Goal: Task Accomplishment & Management: Use online tool/utility

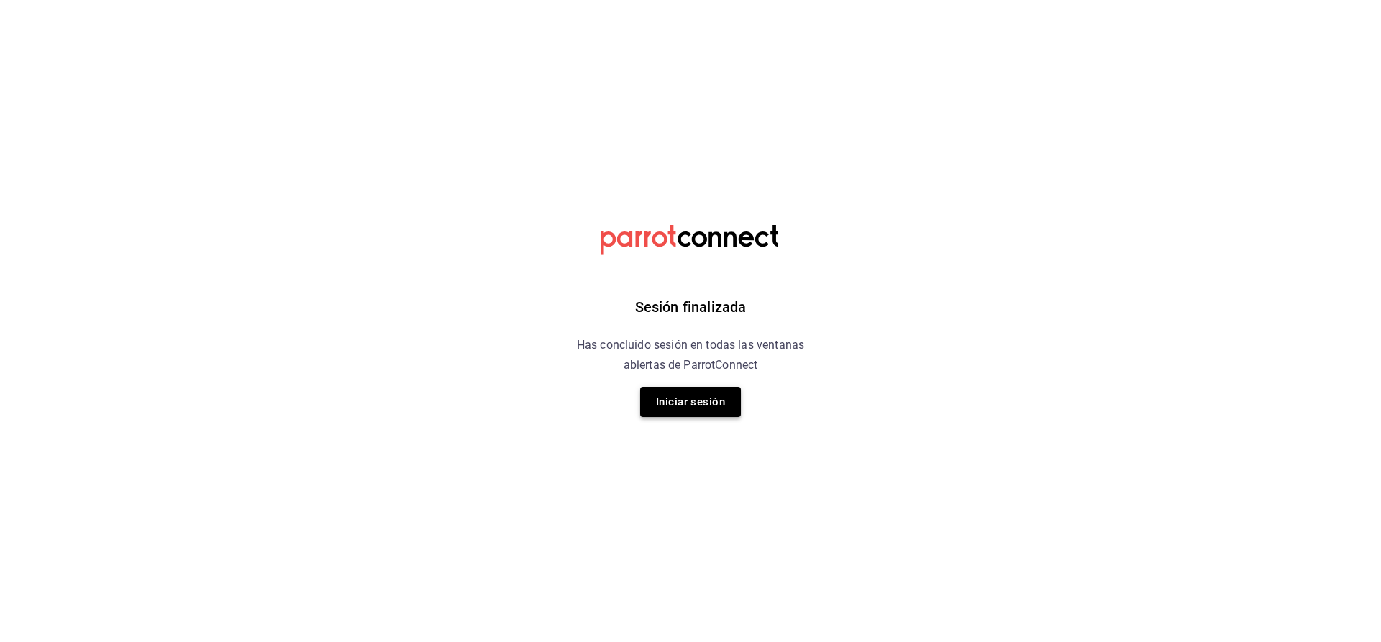
click at [692, 396] on button "Iniciar sesión" at bounding box center [690, 402] width 101 height 30
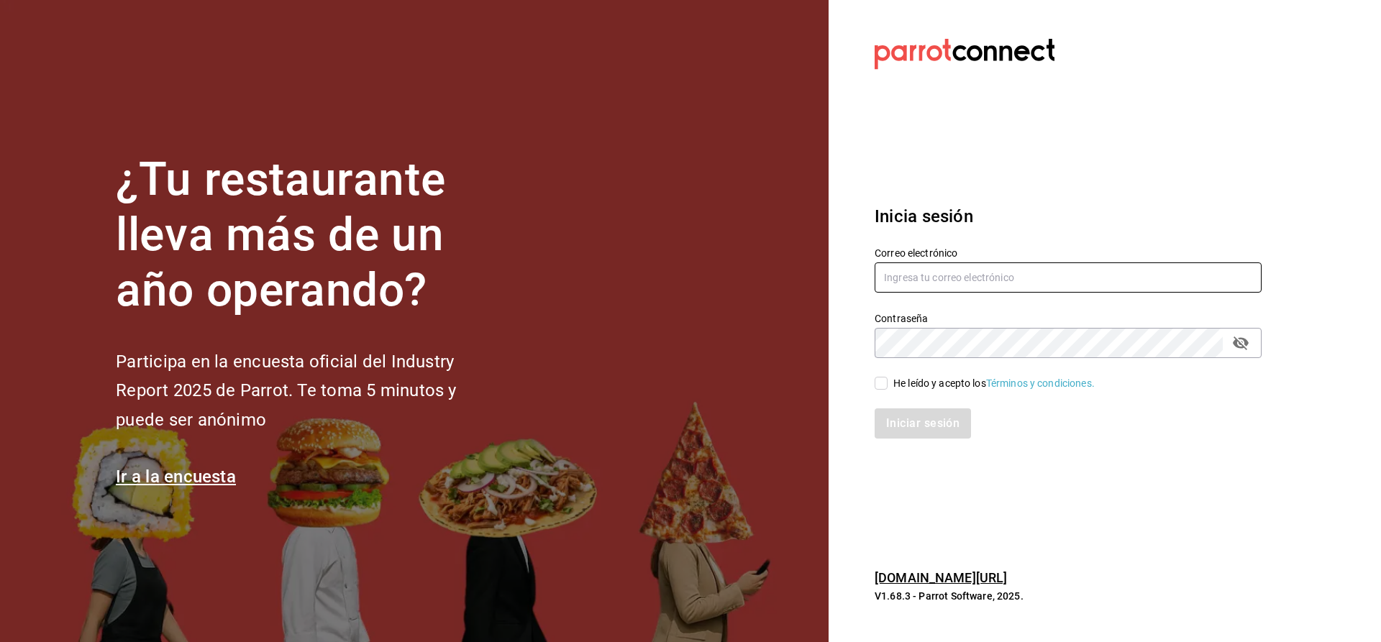
click at [945, 276] on input "text" at bounding box center [1068, 278] width 387 height 30
type input "[EMAIL_ADDRESS][PERSON_NAME][DOMAIN_NAME]"
click at [888, 383] on span "He leído y acepto los Términos y condiciones." at bounding box center [991, 383] width 207 height 15
click at [888, 383] on input "He leído y acepto los Términos y condiciones." at bounding box center [881, 383] width 13 height 13
checkbox input "true"
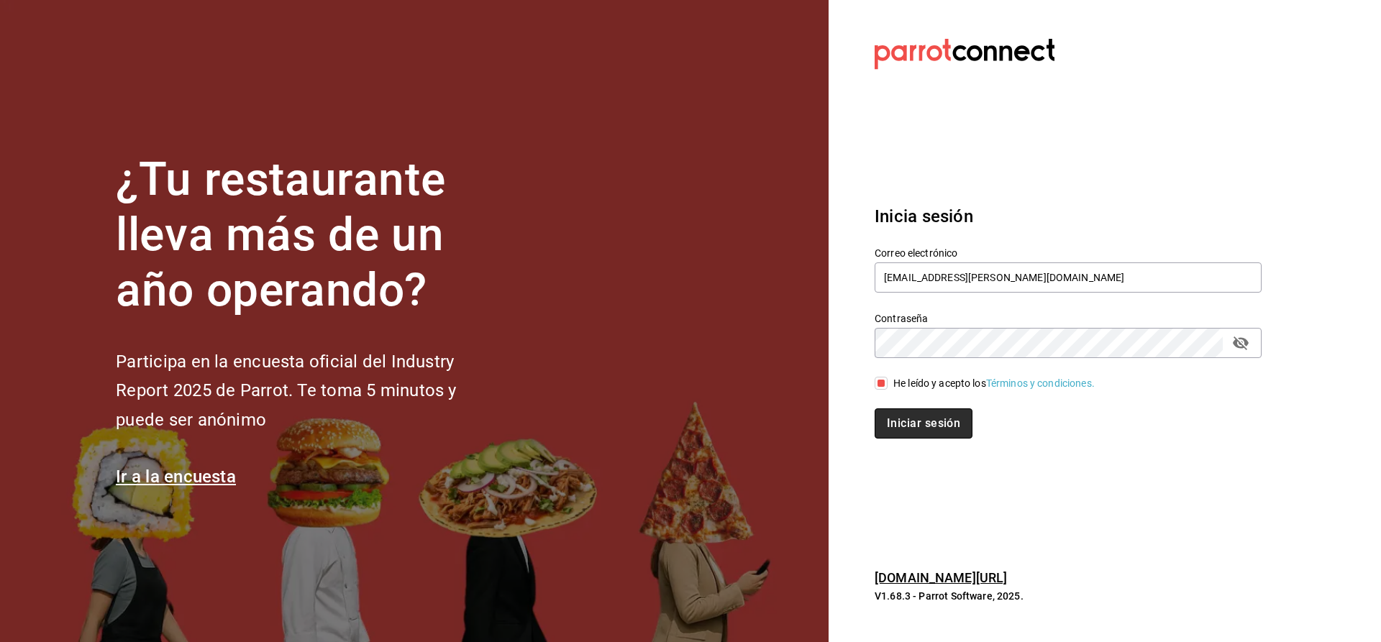
click at [889, 420] on button "Iniciar sesión" at bounding box center [924, 424] width 98 height 30
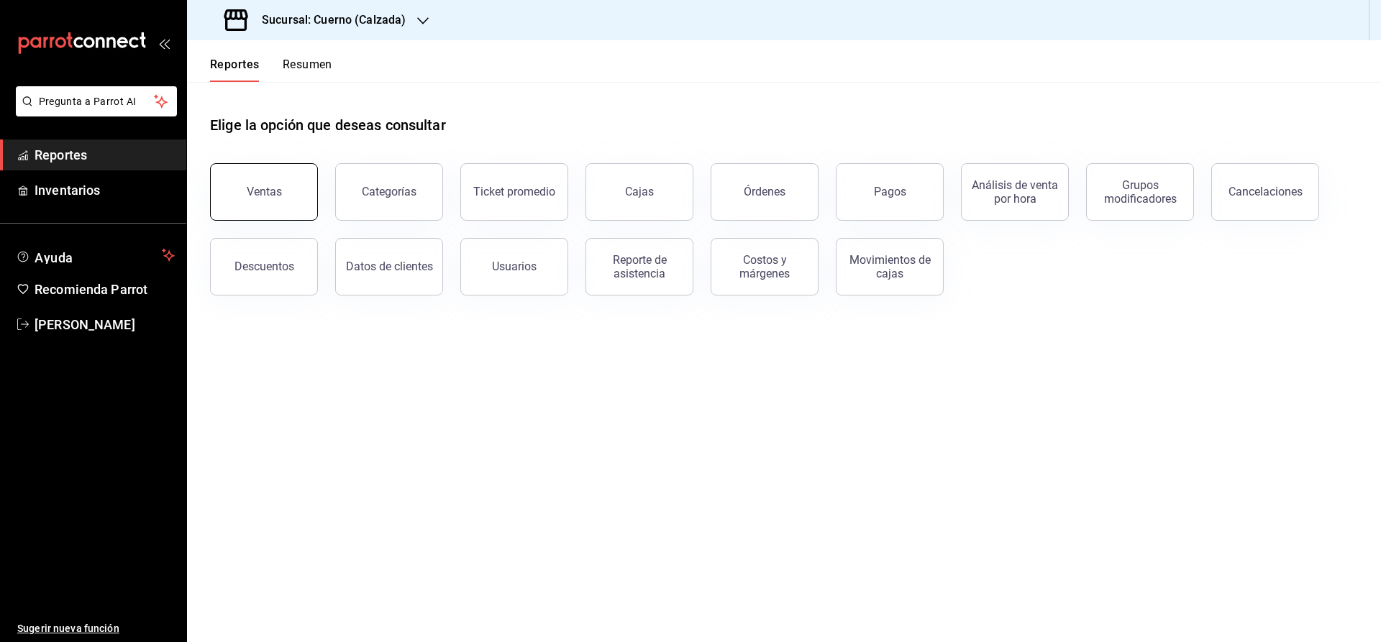
click at [236, 176] on button "Ventas" at bounding box center [264, 192] width 108 height 58
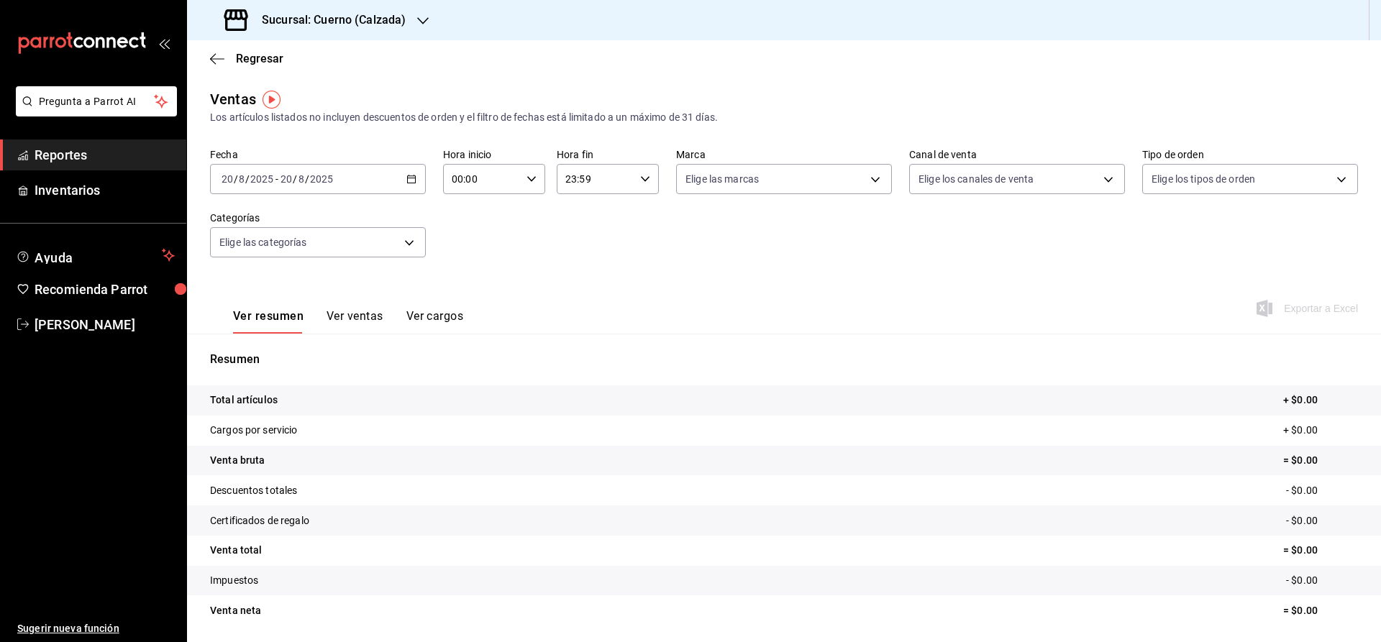
click at [378, 175] on div "[DATE] [DATE] - [DATE] [DATE]" at bounding box center [318, 179] width 216 height 30
click at [293, 350] on span "Rango de fechas" at bounding box center [277, 352] width 111 height 15
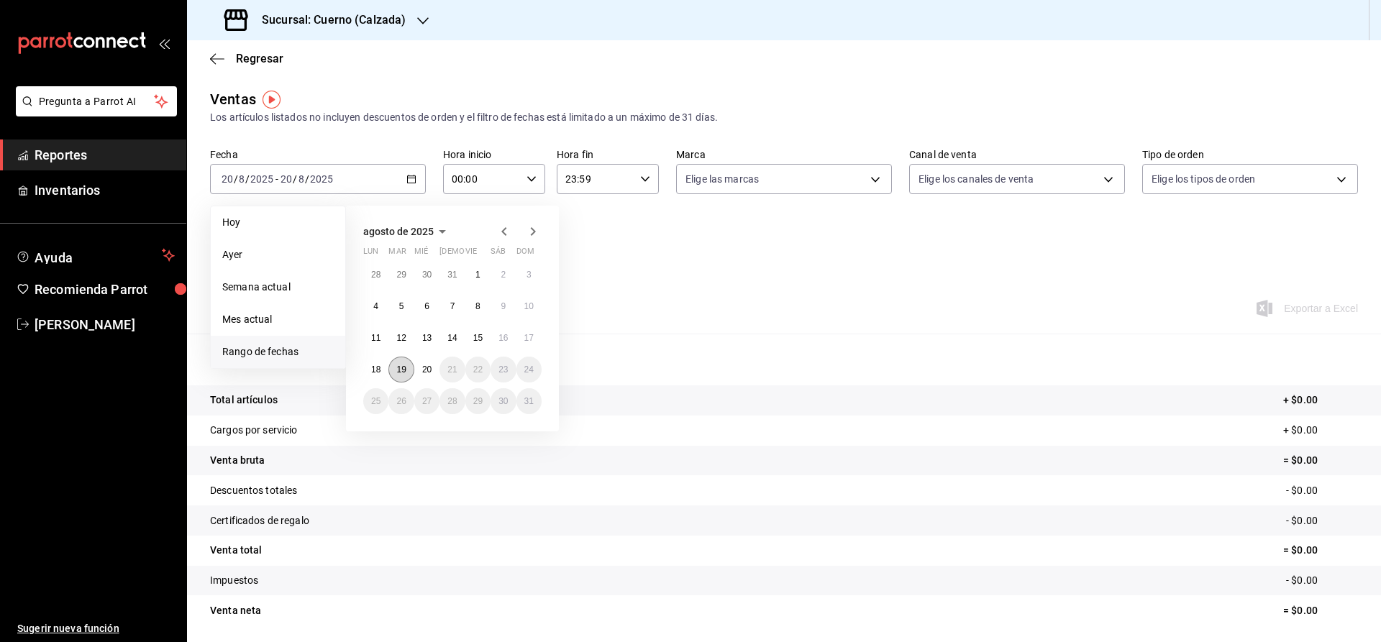
click at [407, 370] on button "19" at bounding box center [400, 370] width 25 height 26
click at [420, 370] on button "20" at bounding box center [426, 370] width 25 height 26
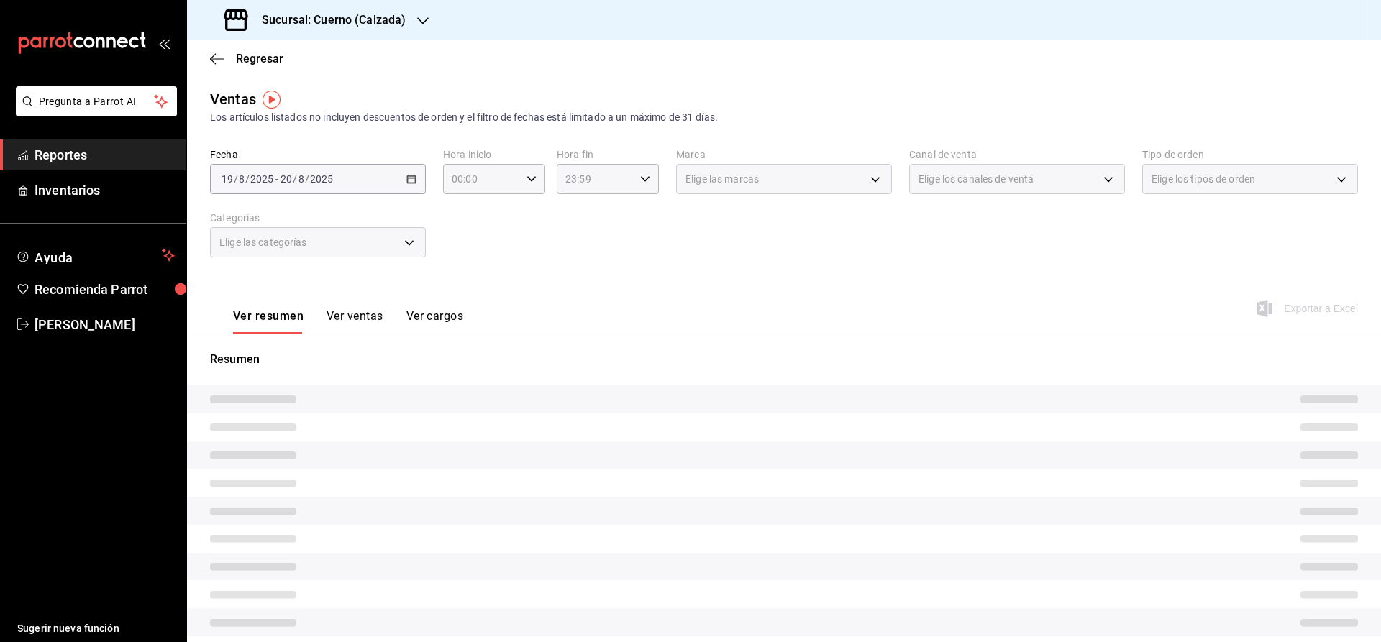
click at [647, 358] on p "Resumen" at bounding box center [784, 359] width 1148 height 17
